Goal: Navigation & Orientation: Find specific page/section

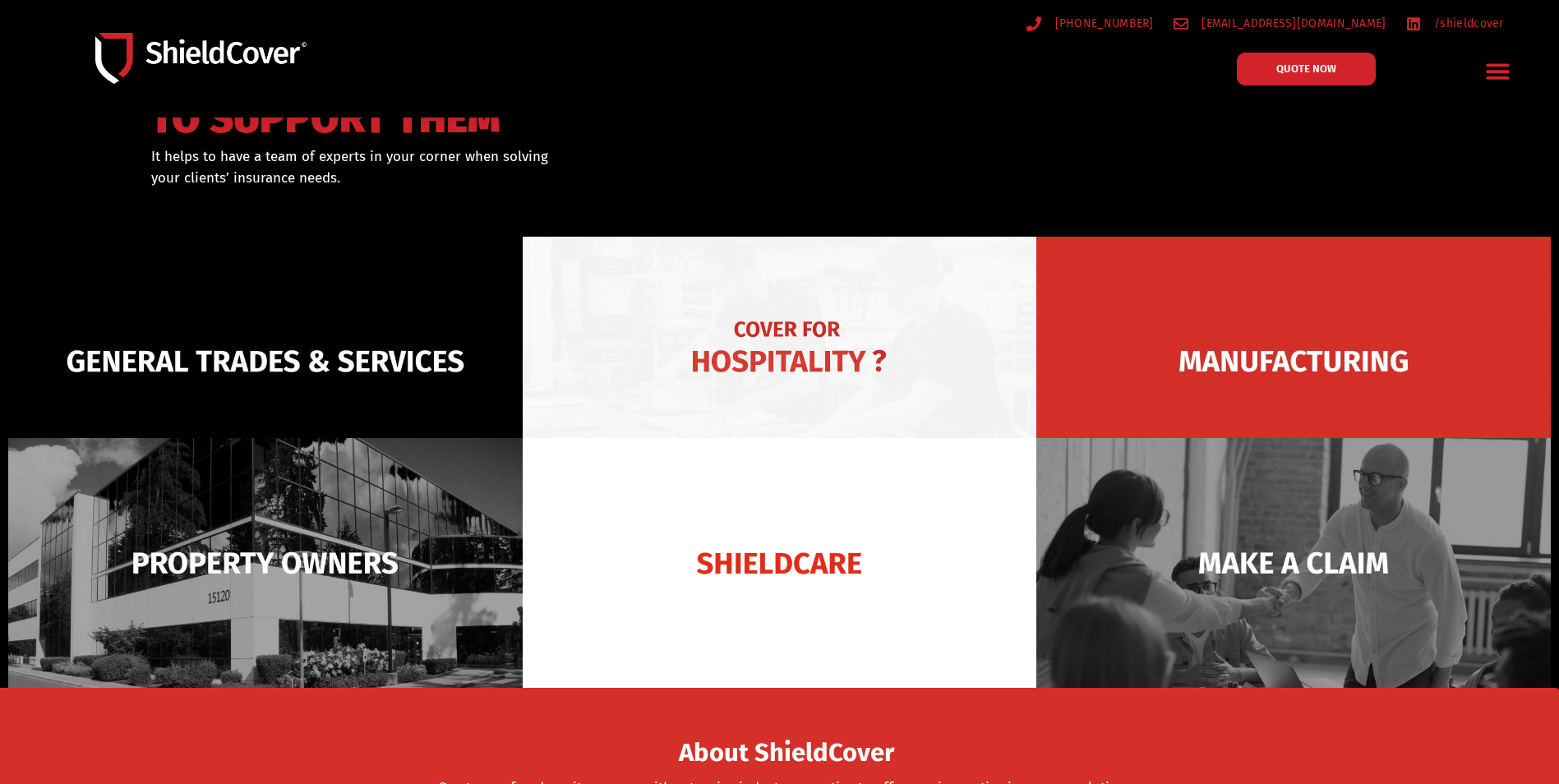
scroll to position [164, 0]
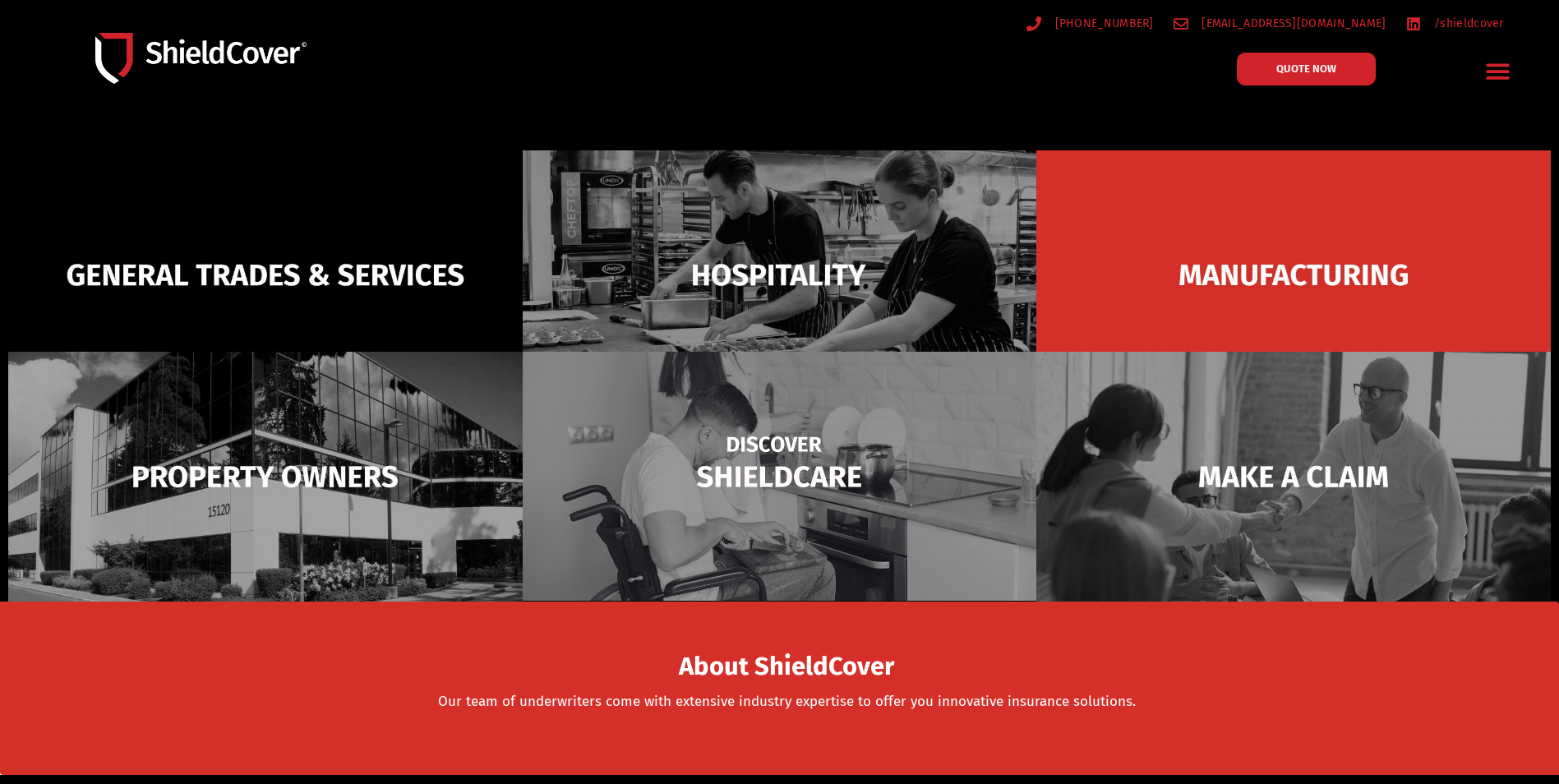
click at [708, 443] on img at bounding box center [780, 476] width 515 height 250
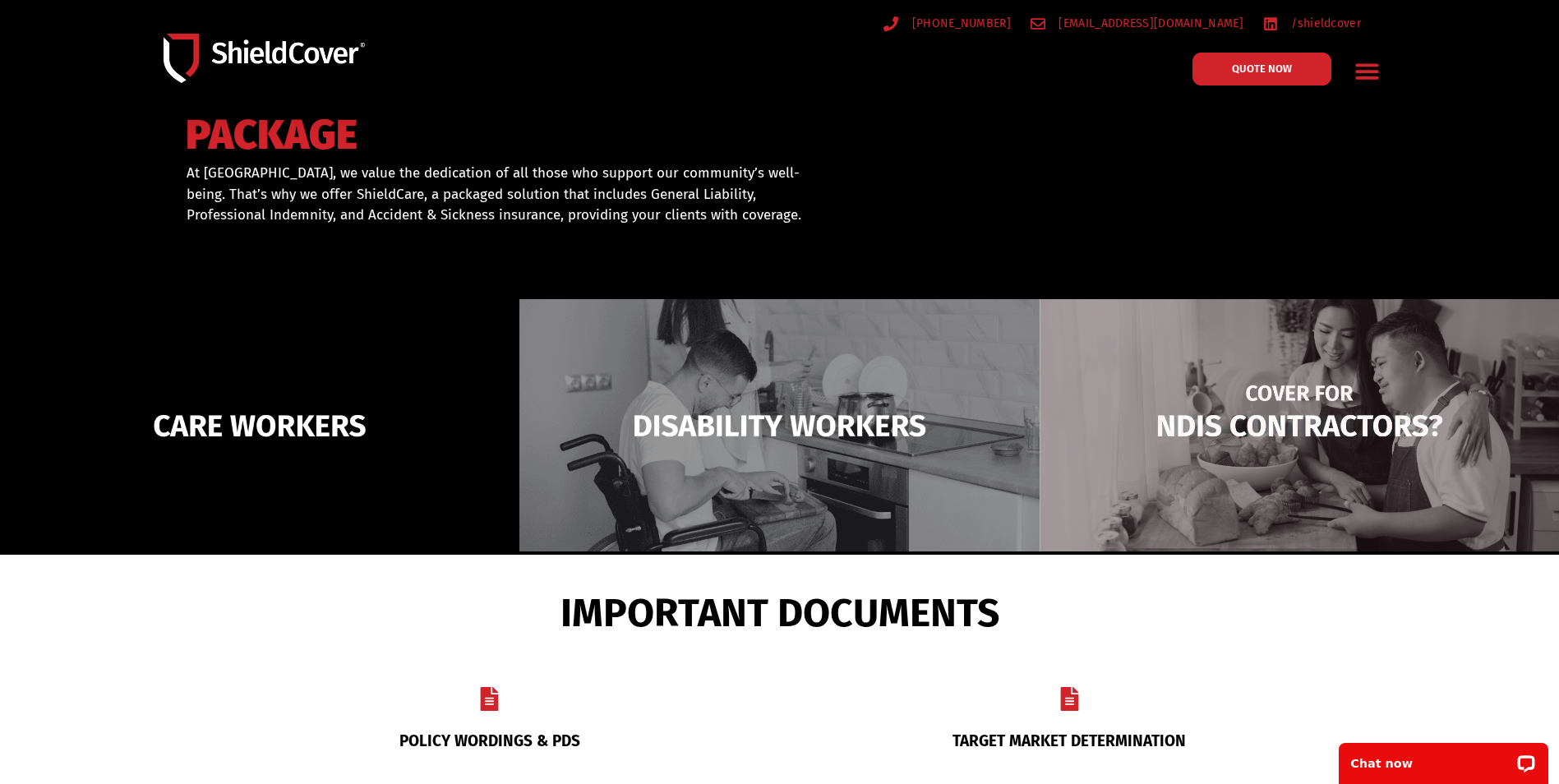
scroll to position [247, 0]
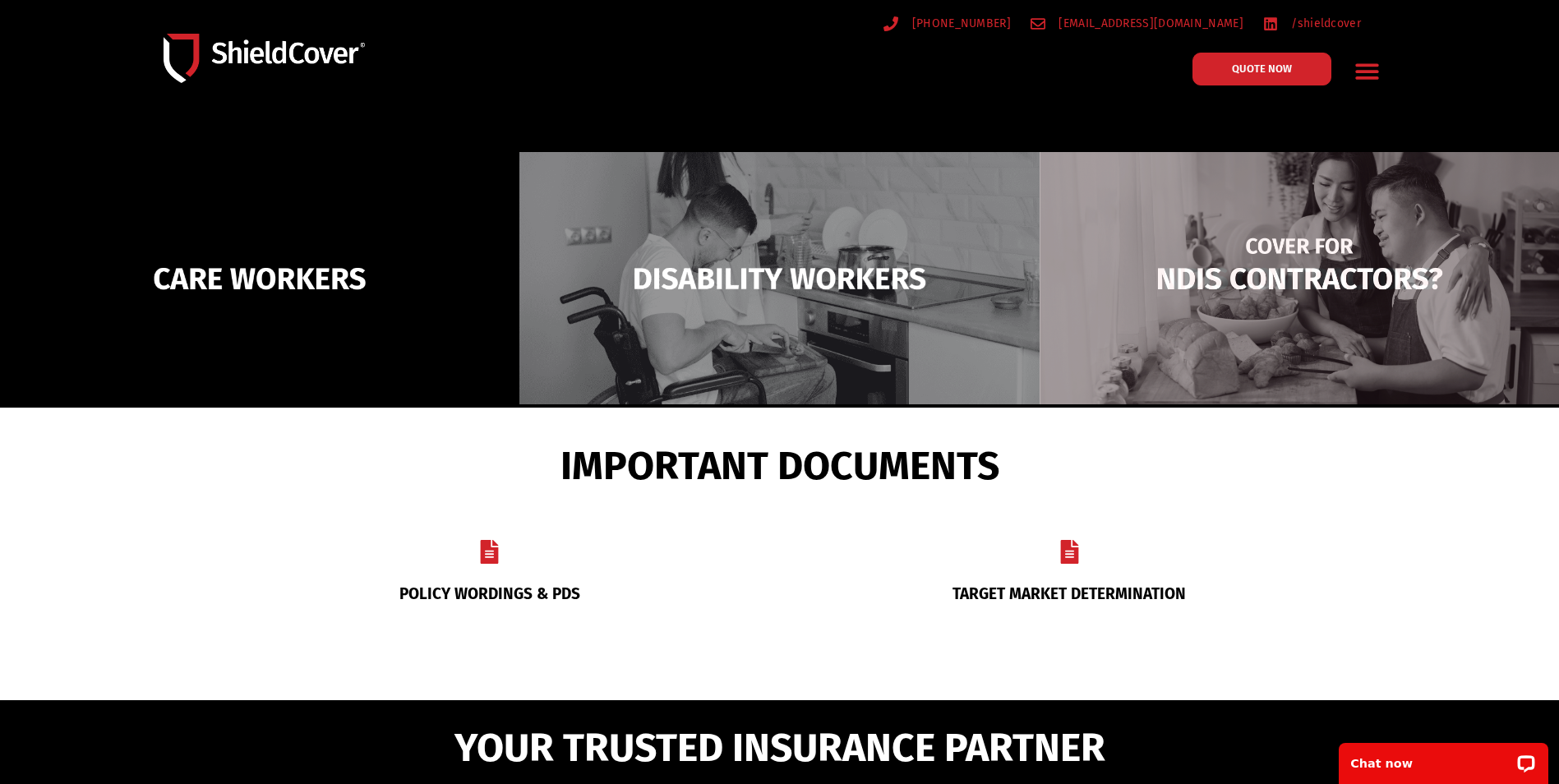
click at [1219, 211] on img at bounding box center [1299, 278] width 519 height 252
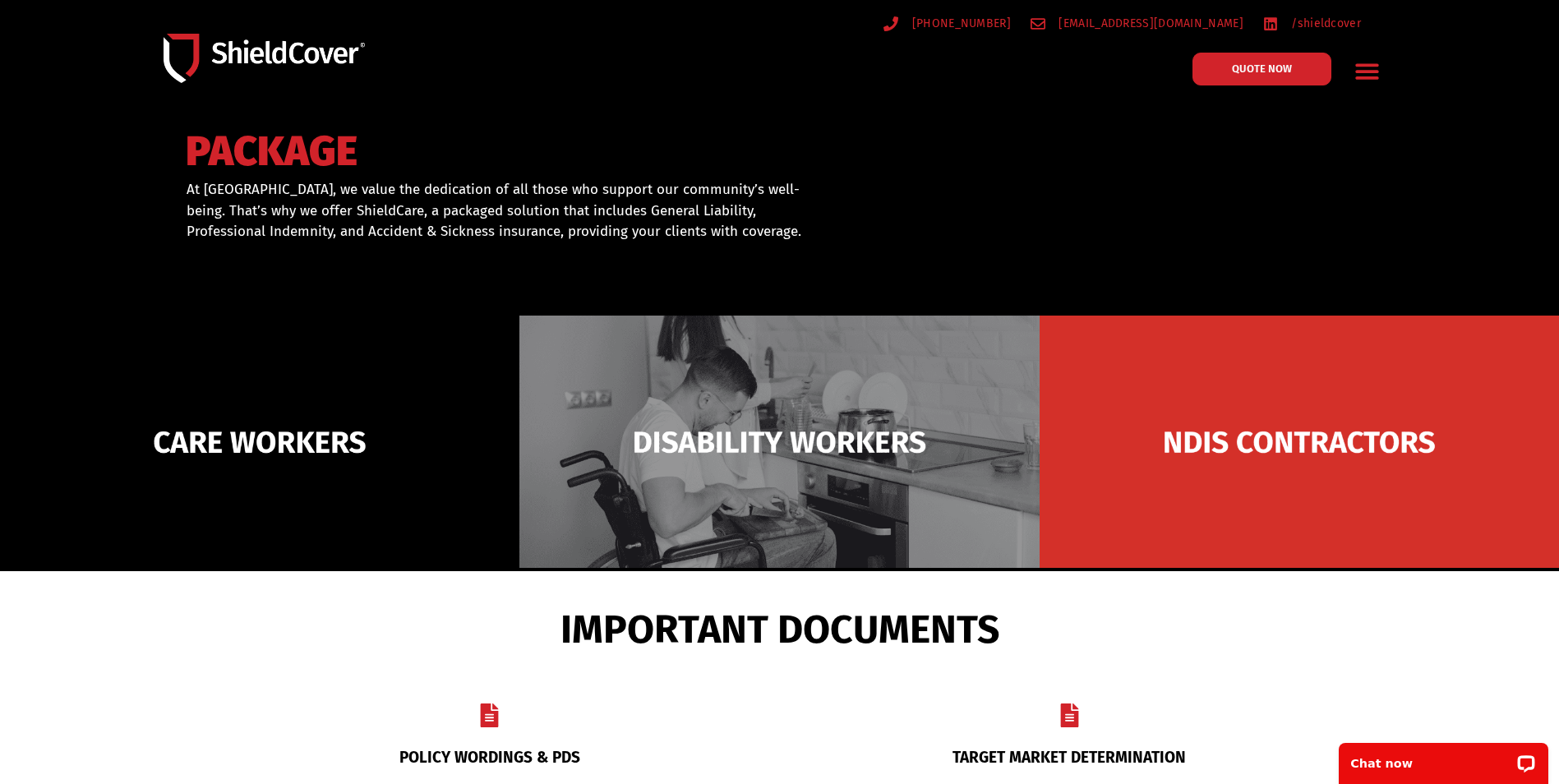
scroll to position [82, 0]
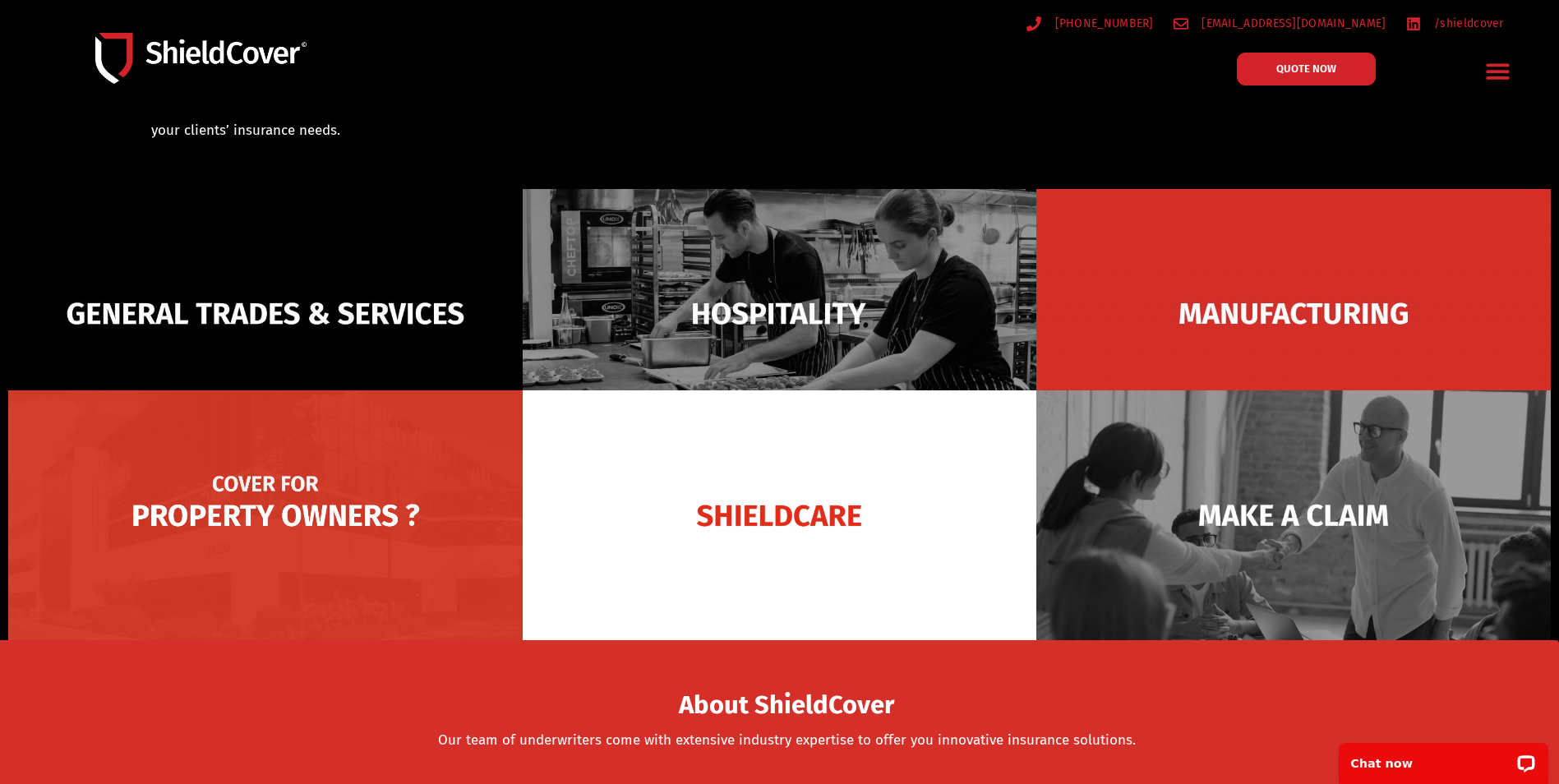
scroll to position [82, 0]
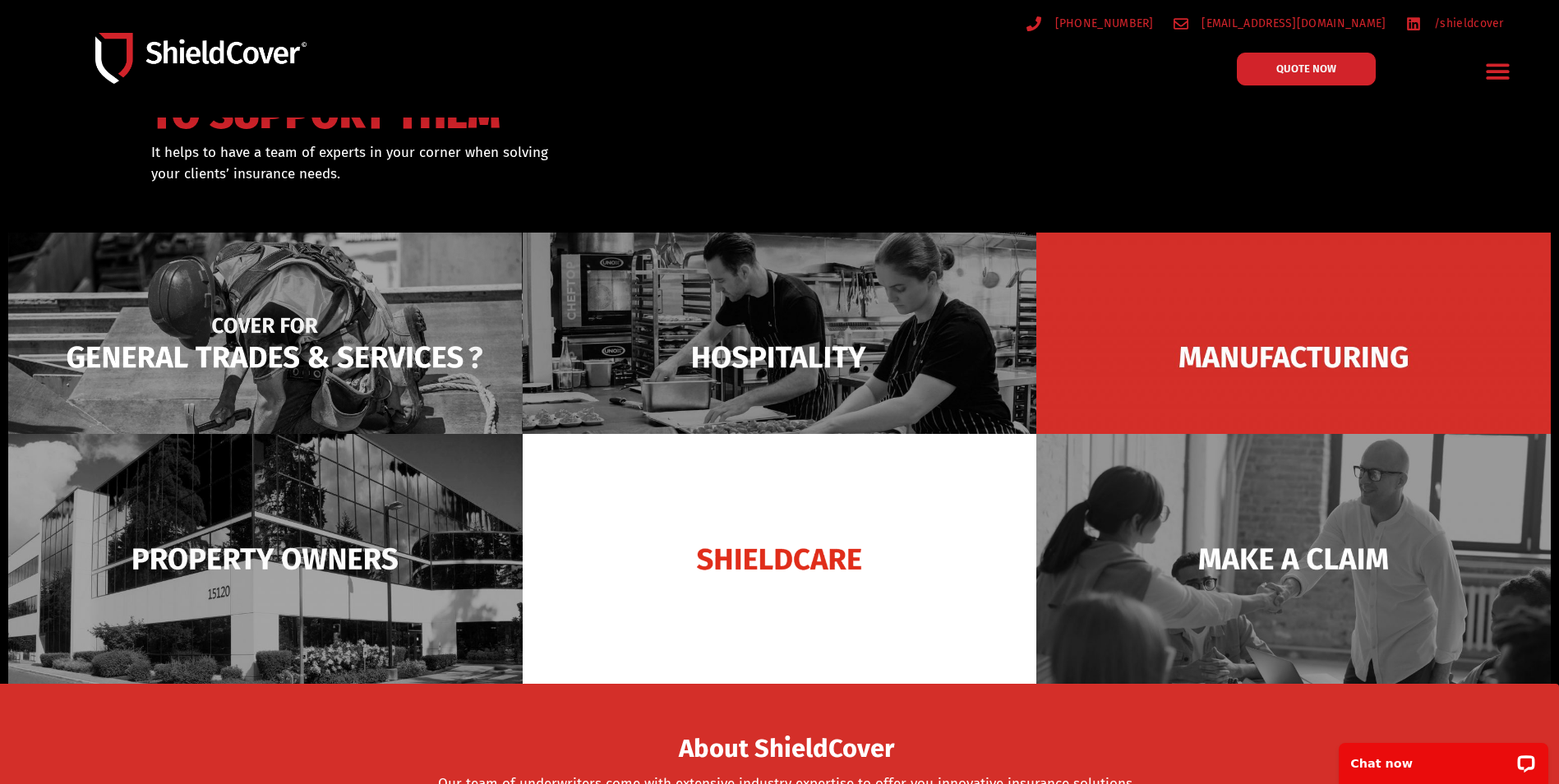
click at [358, 377] on img at bounding box center [265, 357] width 515 height 250
